Goal: Information Seeking & Learning: Learn about a topic

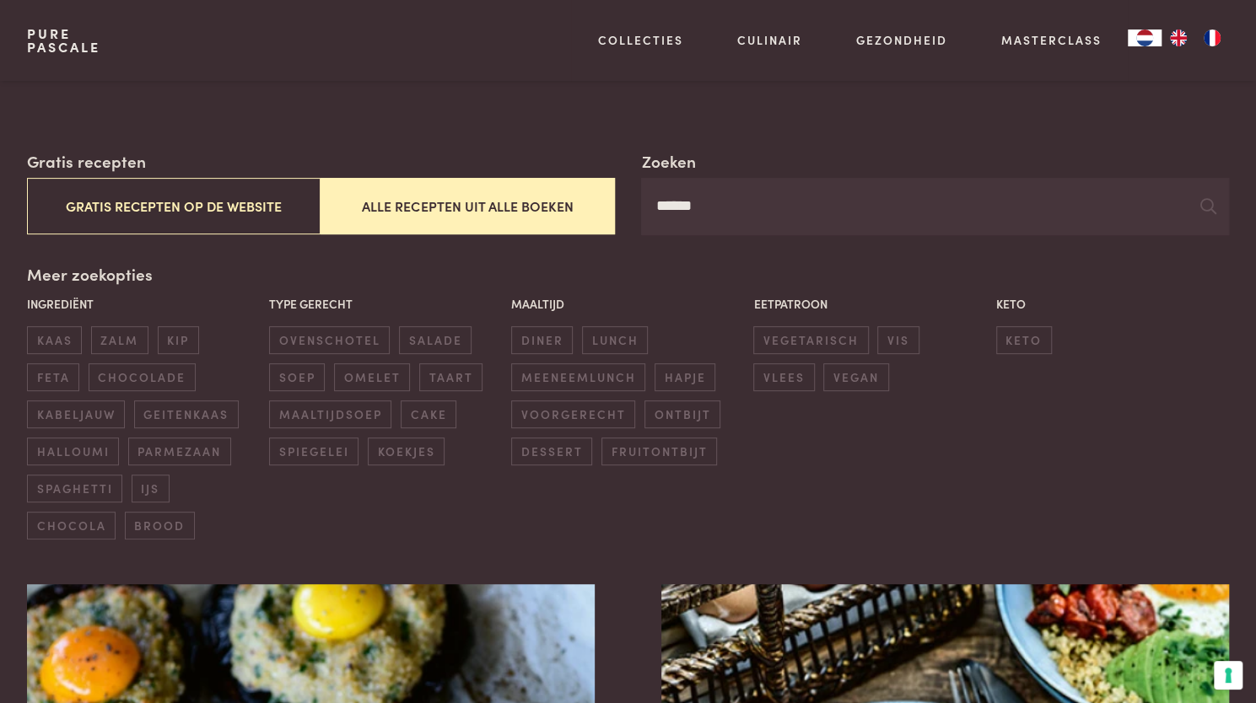
click at [715, 223] on input "******" at bounding box center [935, 206] width 588 height 57
type input "*"
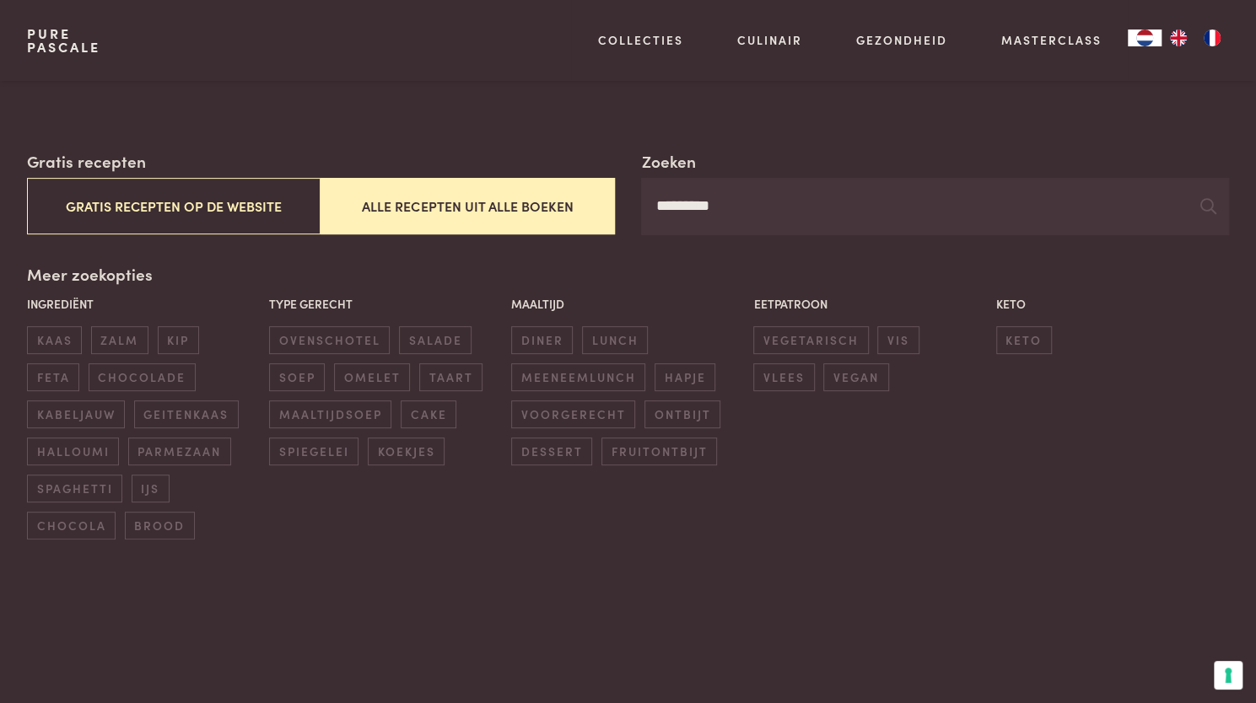
type input "*********"
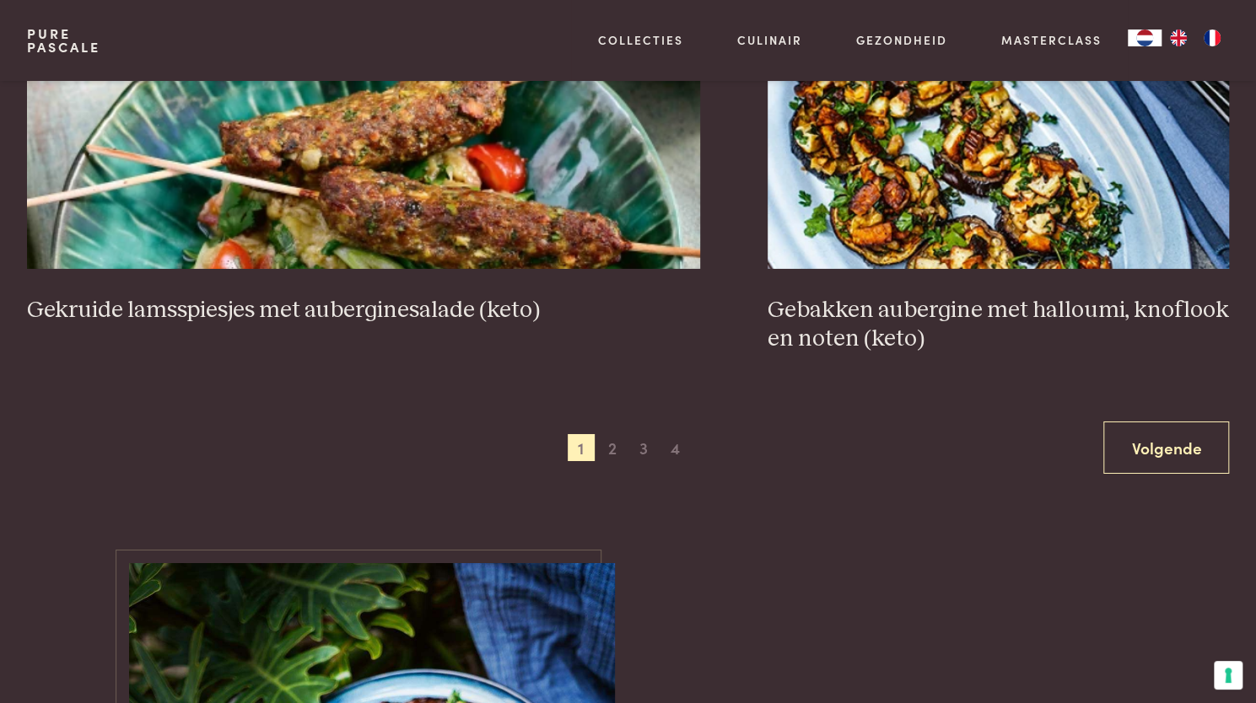
scroll to position [3245, 0]
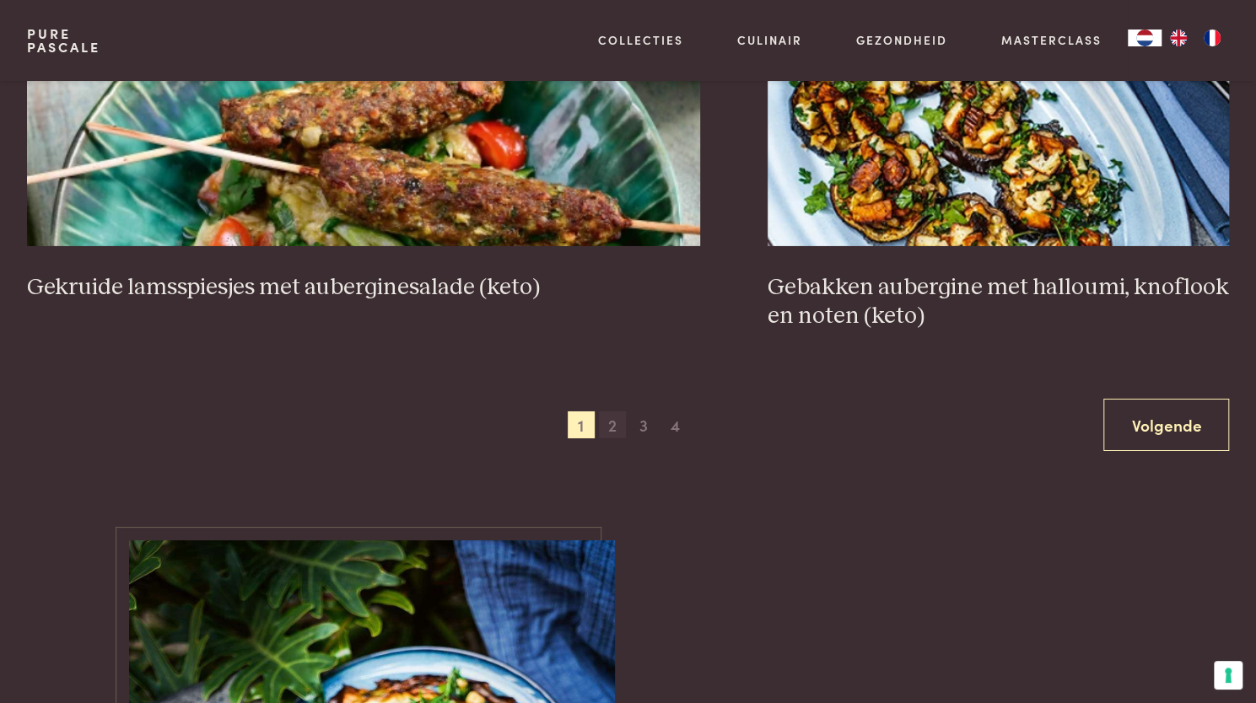
click at [615, 411] on span "2" at bounding box center [612, 424] width 27 height 27
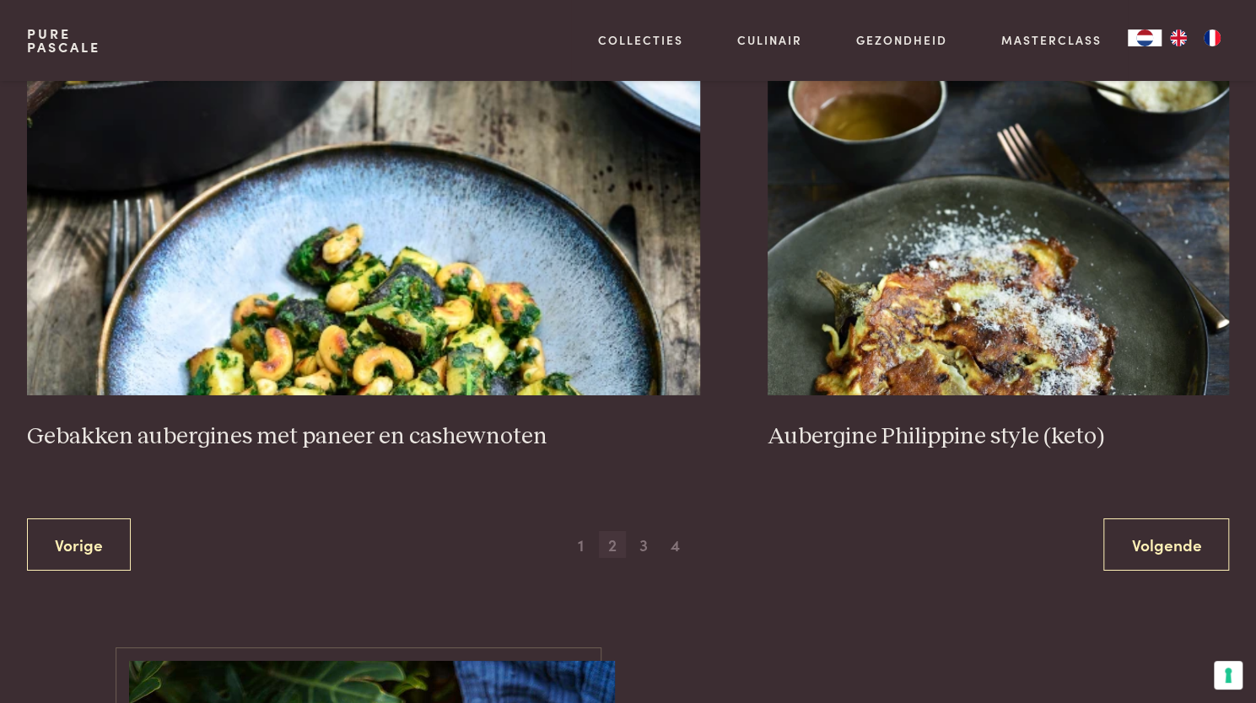
scroll to position [3188, 0]
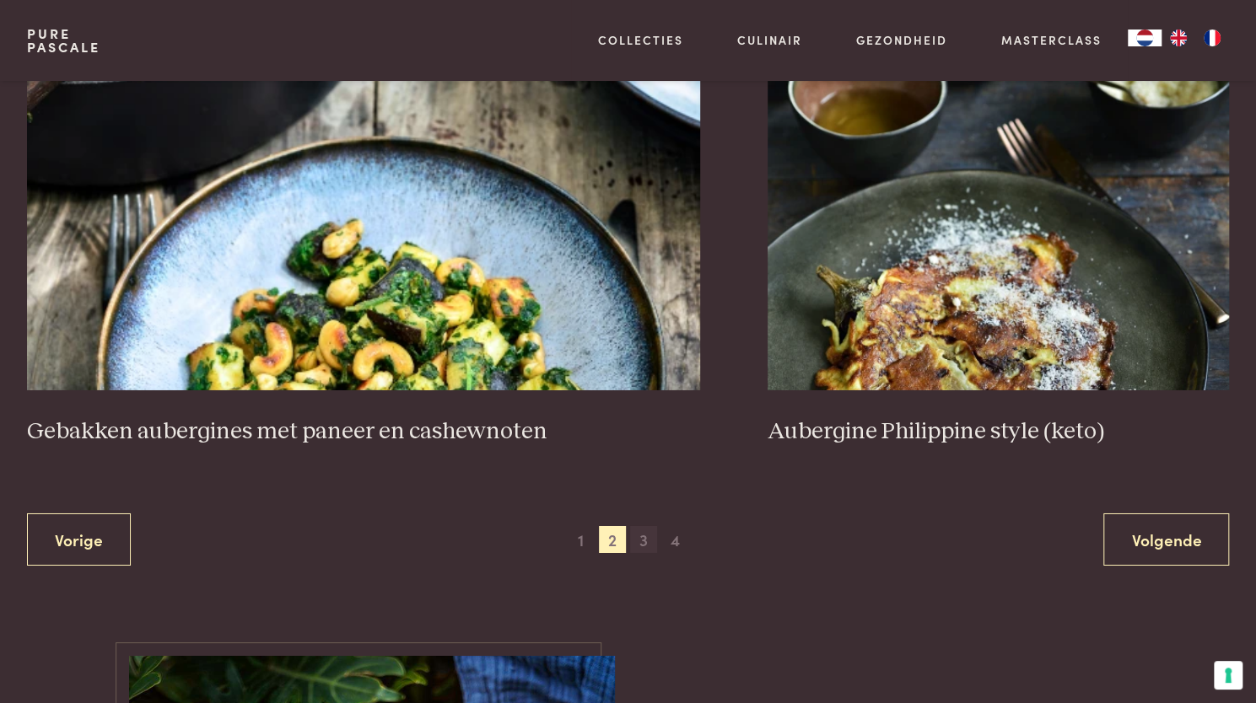
click at [639, 514] on div "Vorige 1 2 3 4 Volgende" at bounding box center [628, 540] width 1202 height 53
click at [644, 526] on span "3" at bounding box center [643, 539] width 27 height 27
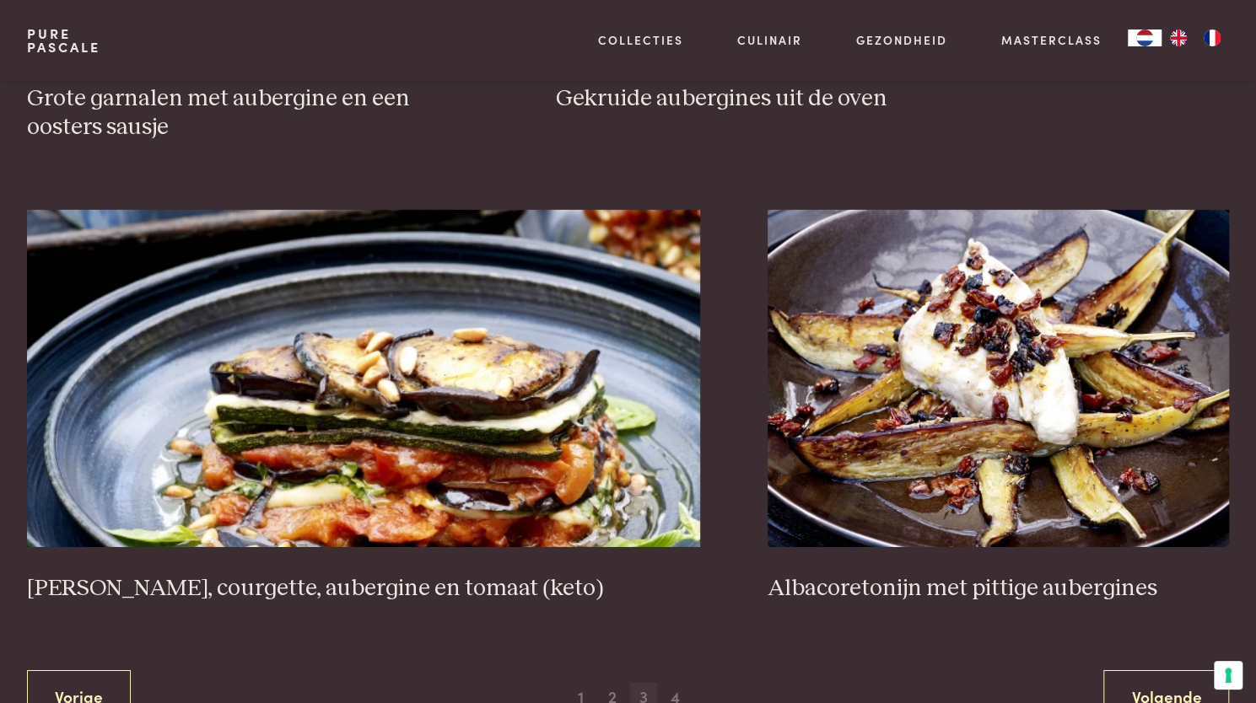
scroll to position [3033, 0]
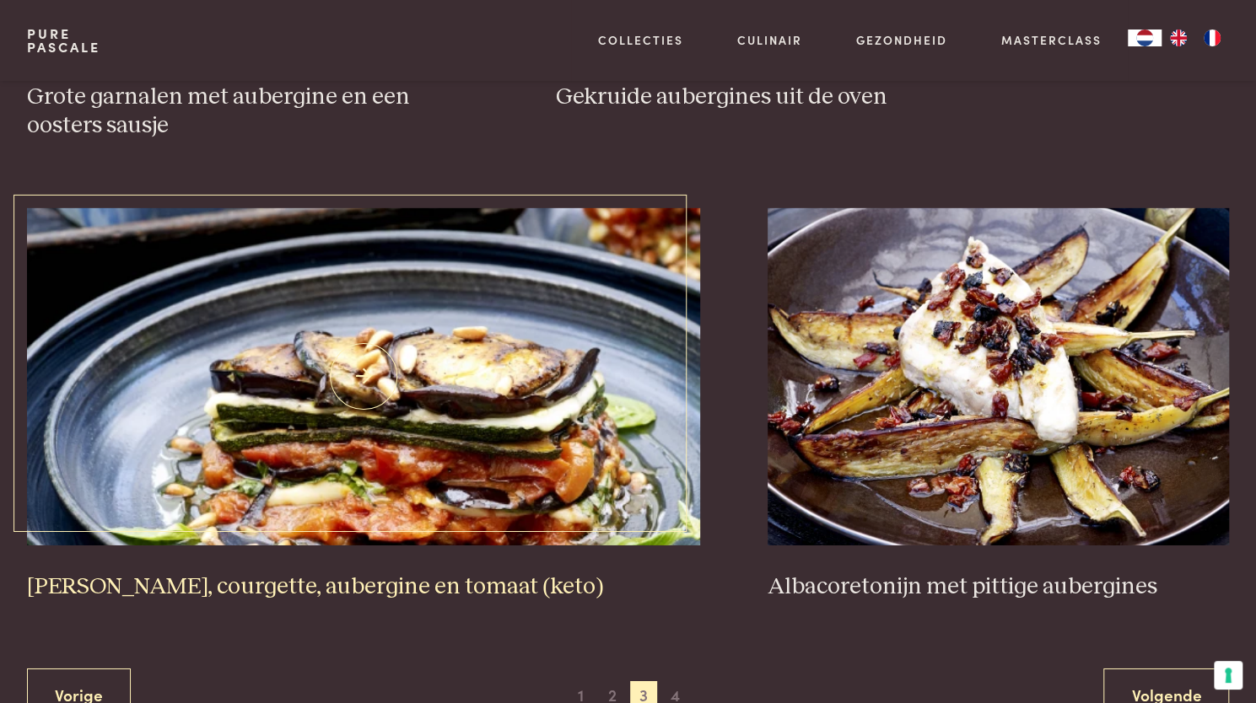
click at [584, 439] on img at bounding box center [363, 376] width 673 height 337
click at [675, 681] on span "4" at bounding box center [674, 694] width 27 height 27
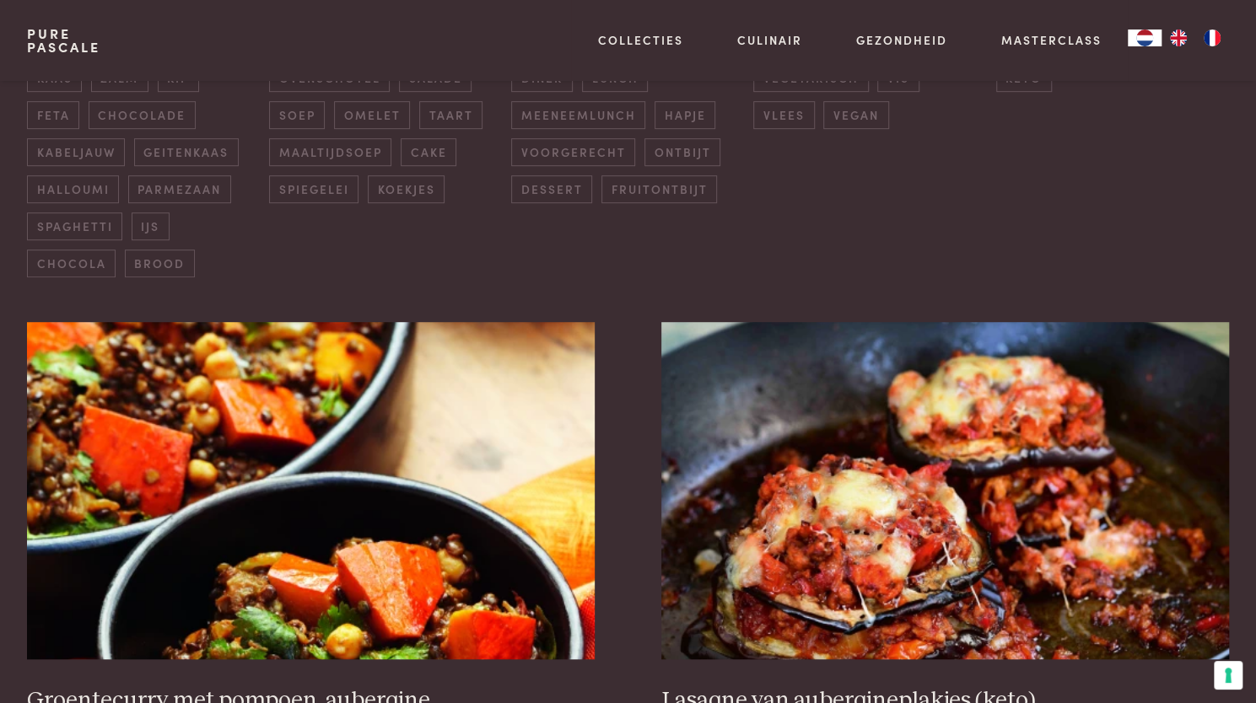
scroll to position [499, 0]
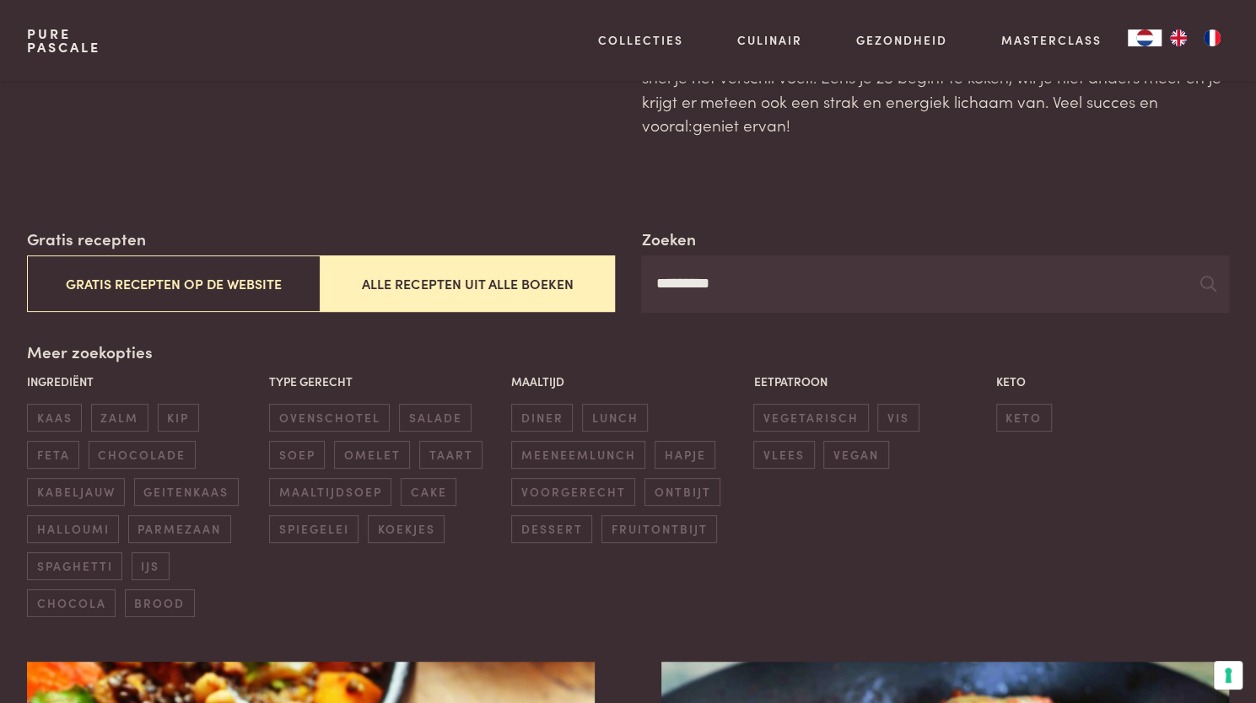
scroll to position [137, 0]
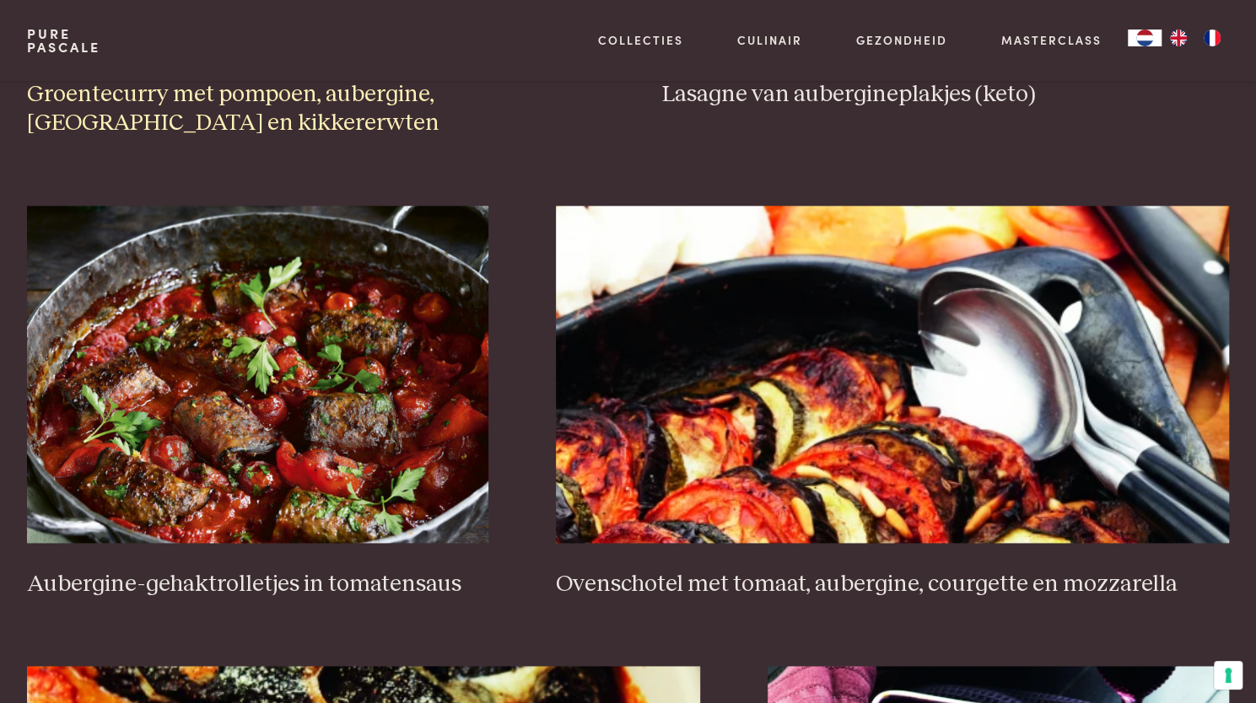
scroll to position [1104, 0]
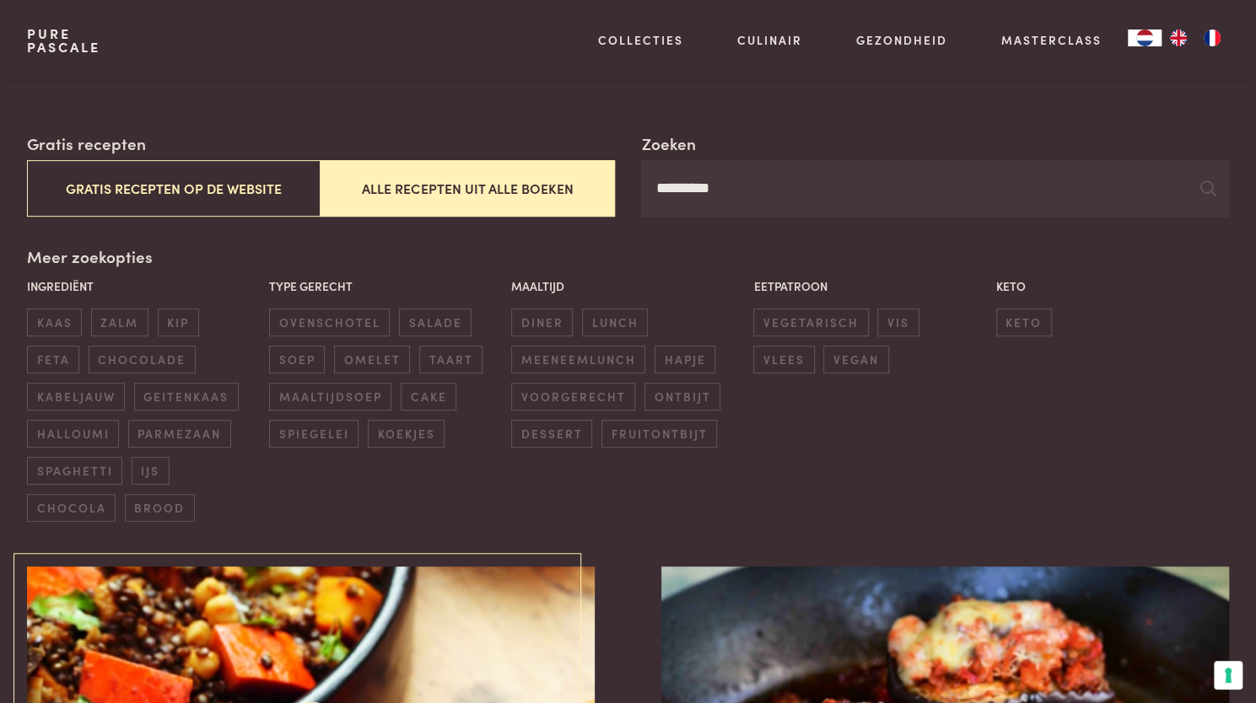
scroll to position [195, 0]
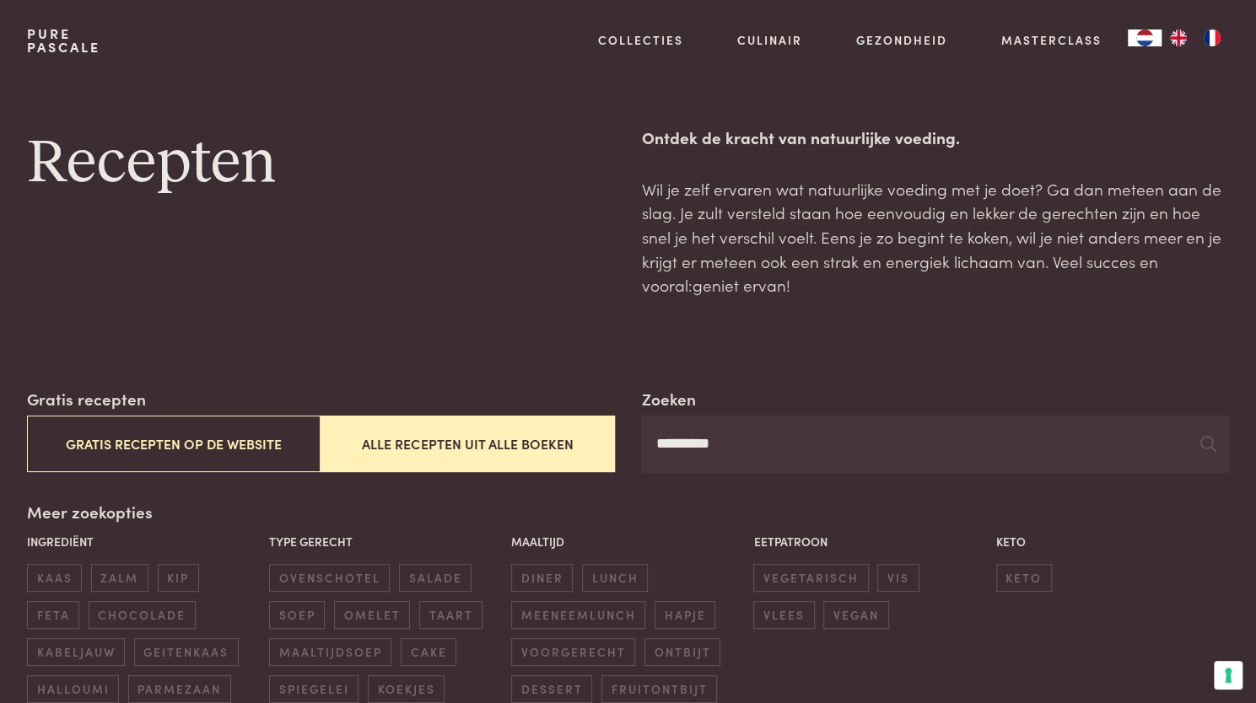
click at [497, 255] on div "Recepten" at bounding box center [321, 212] width 588 height 172
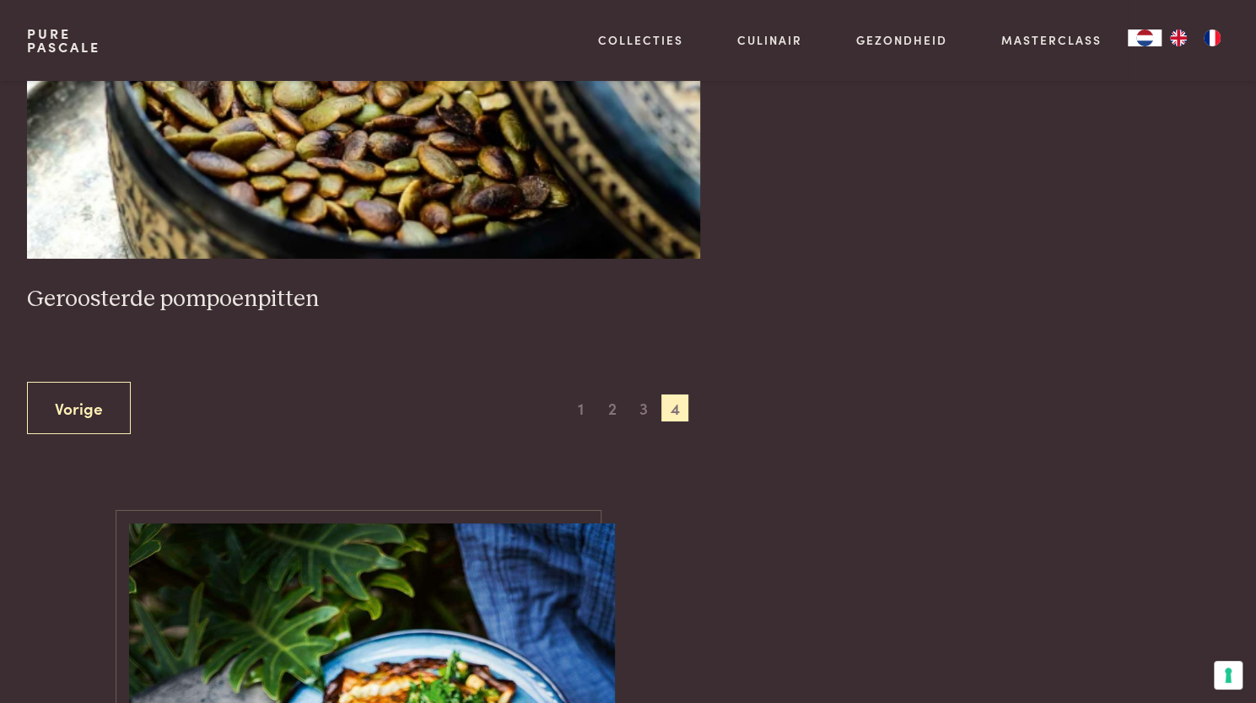
scroll to position [3262, 0]
click at [646, 394] on span "3" at bounding box center [643, 407] width 27 height 27
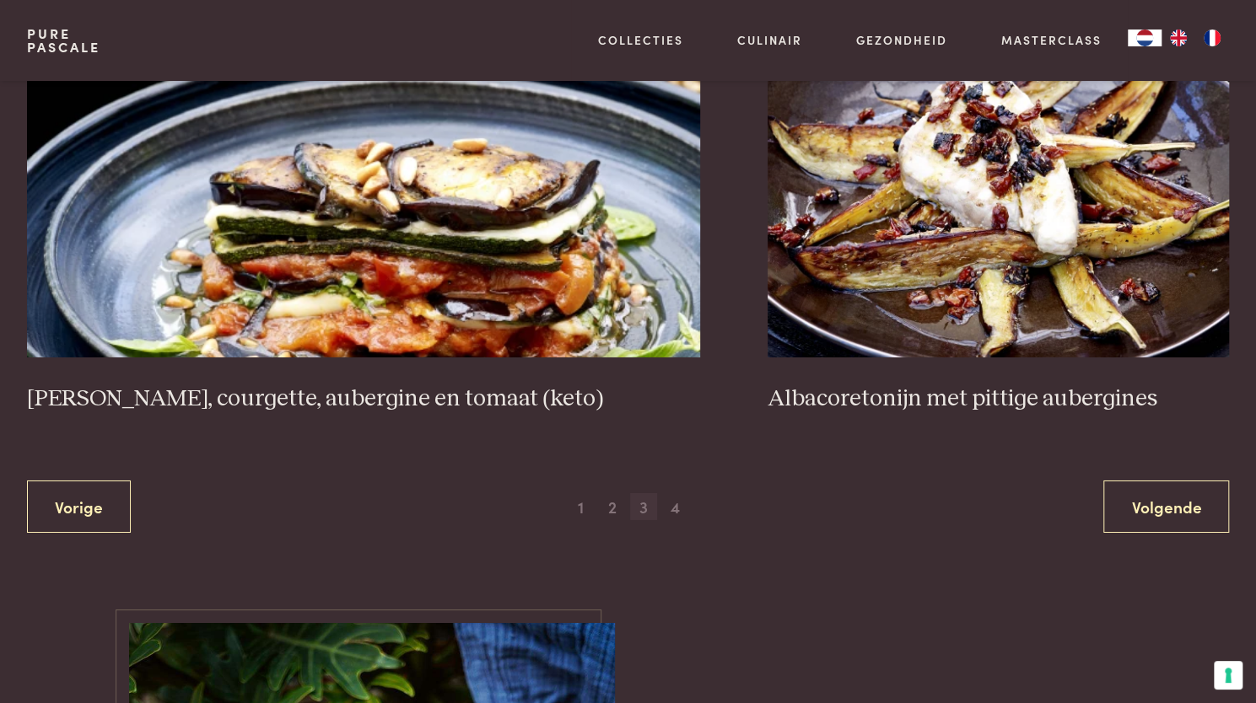
scroll to position [3224, 0]
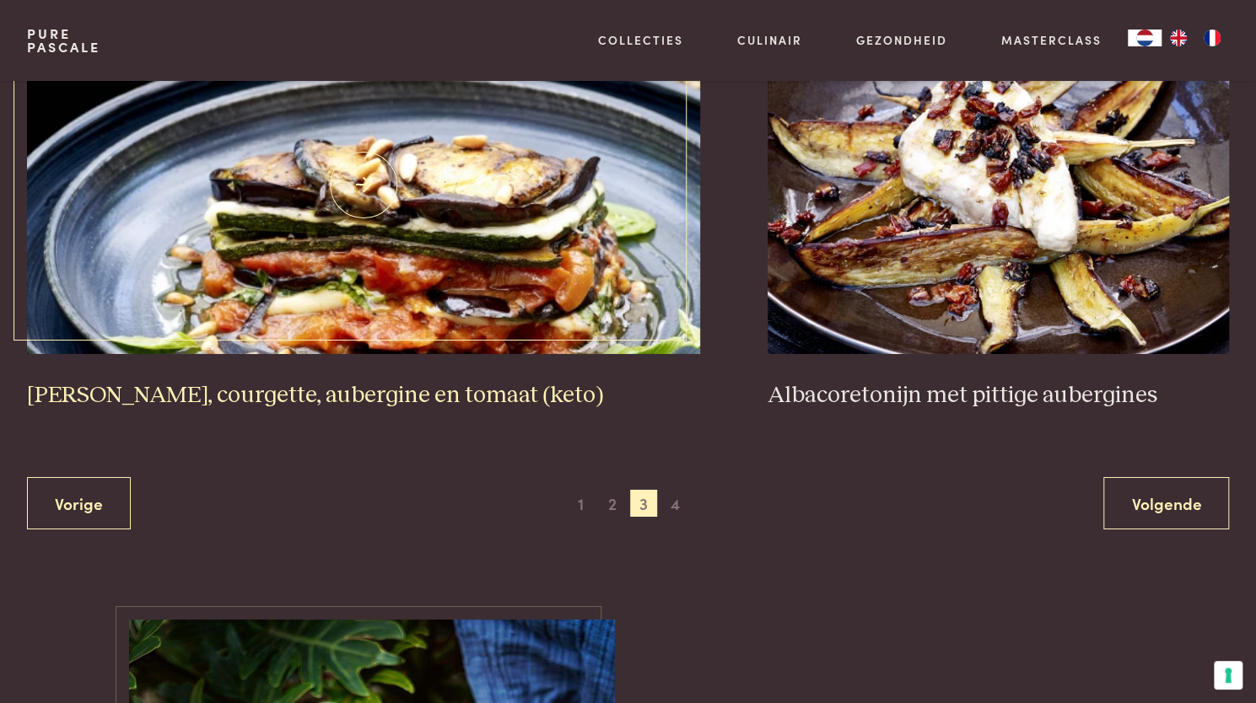
click at [563, 245] on img at bounding box center [363, 185] width 673 height 337
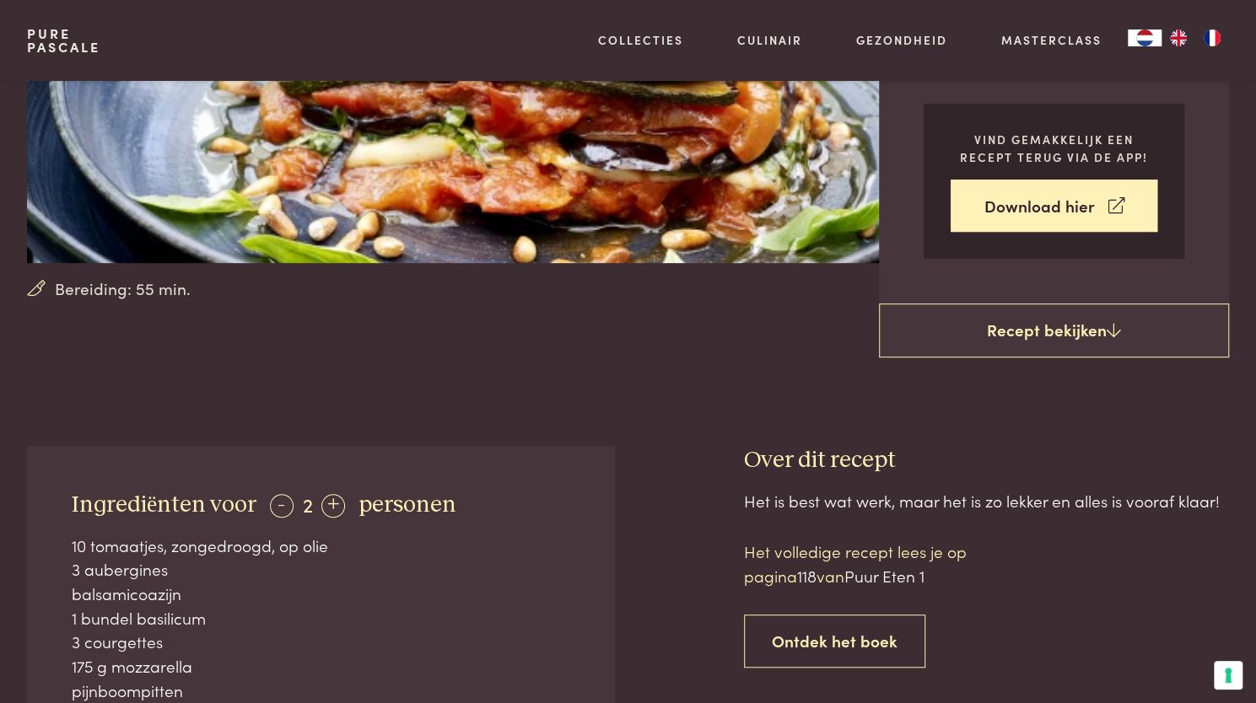
scroll to position [362, 0]
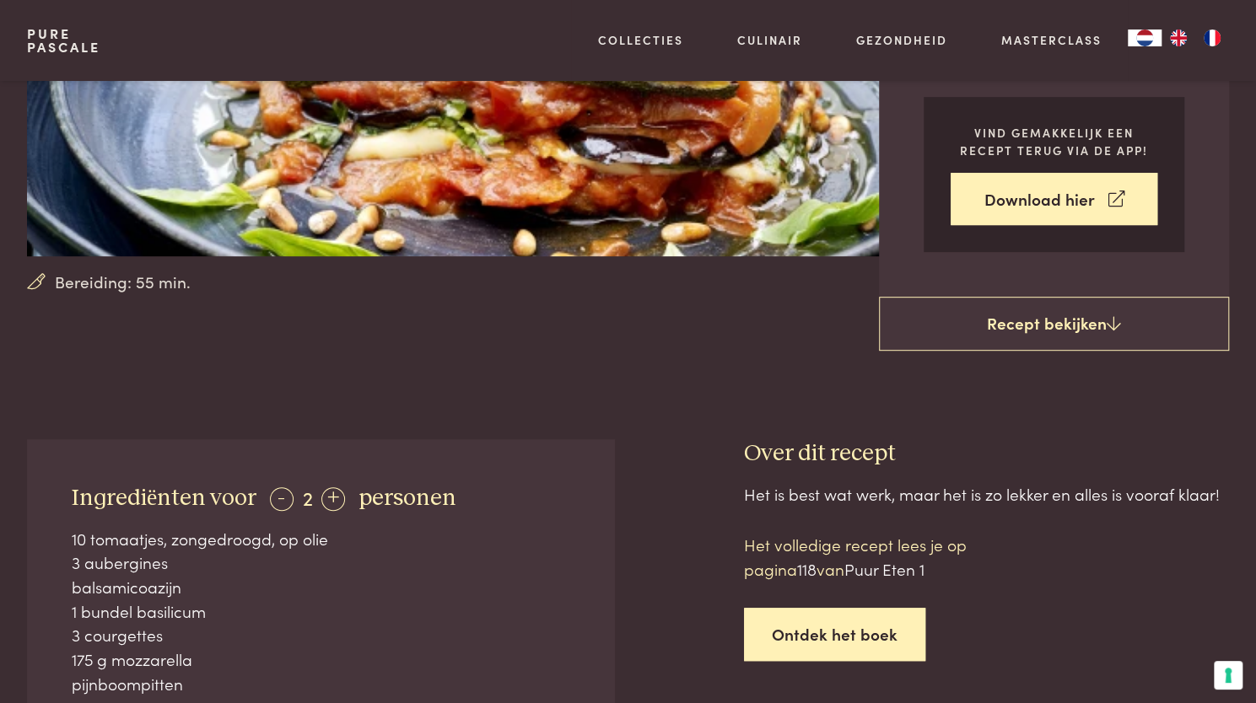
drag, startPoint x: 894, startPoint y: 574, endPoint x: 877, endPoint y: 637, distance: 65.5
click at [877, 637] on div "Het volledige recept lees je op pagina 118 van Puur Eten 1 Ontdek het boek" at bounding box center [887, 597] width 287 height 128
click at [877, 637] on link "Ontdek het boek" at bounding box center [834, 634] width 181 height 53
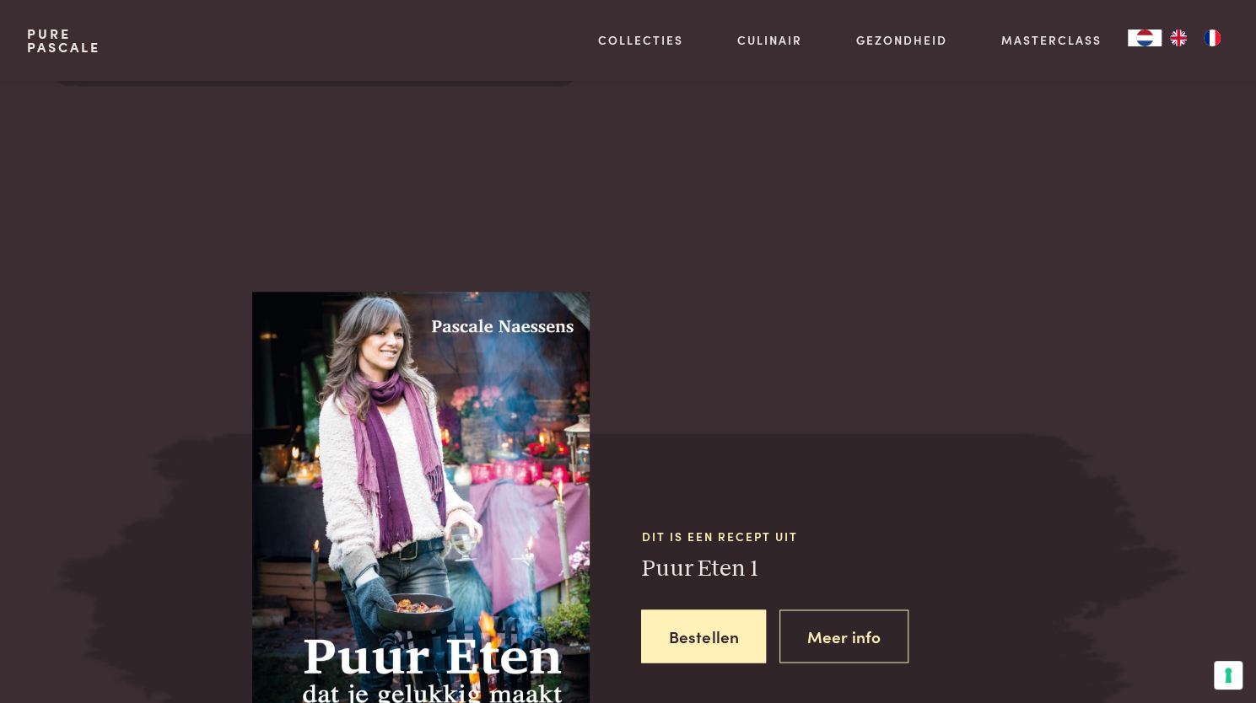
scroll to position [1307, 0]
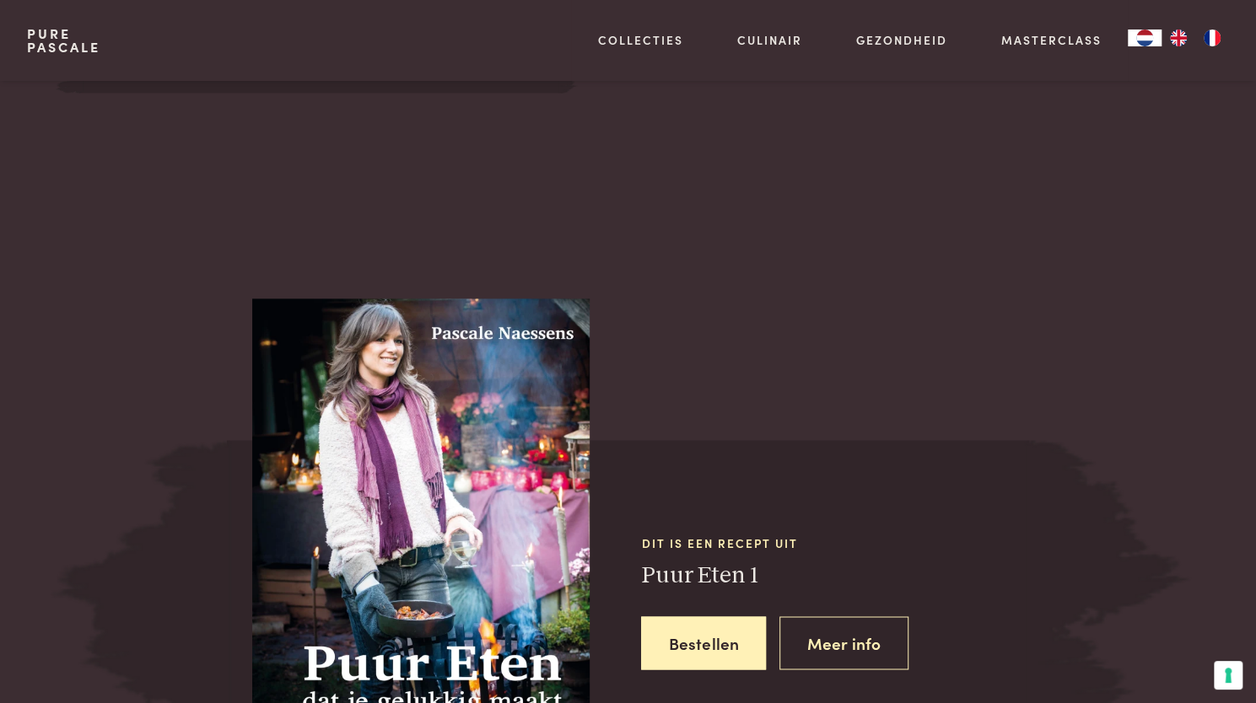
scroll to position [1577, 0]
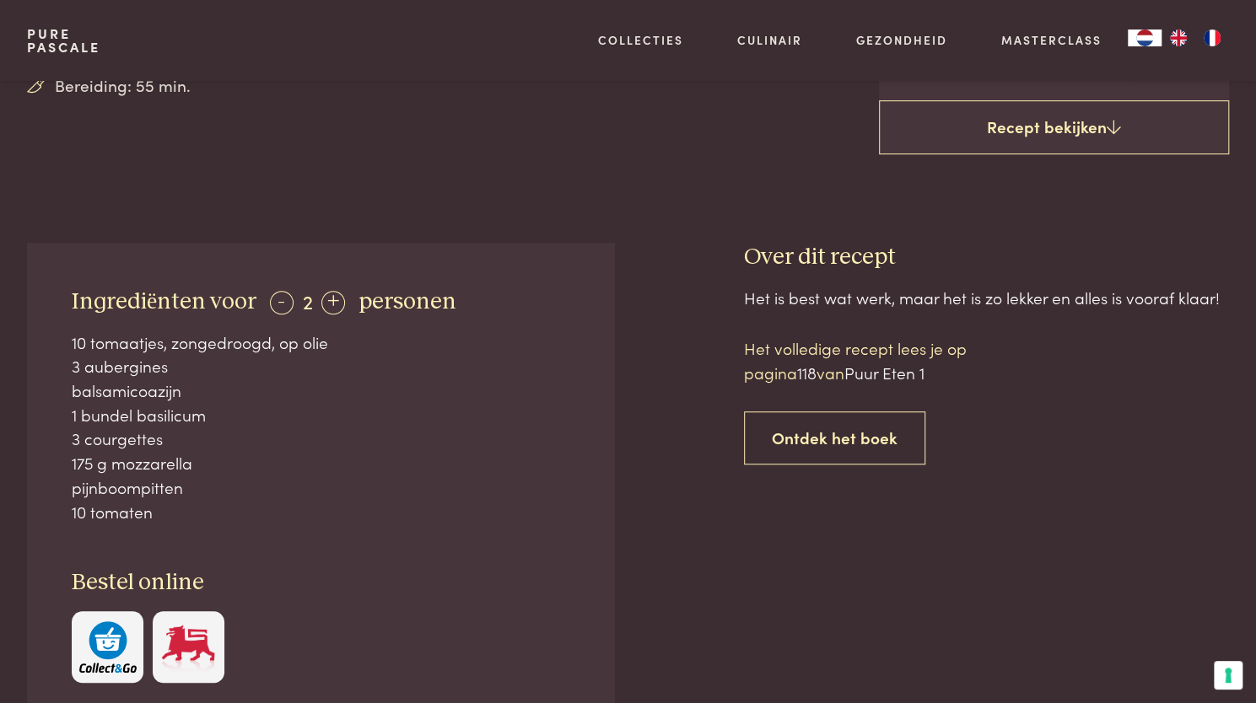
scroll to position [570, 0]
